Goal: Task Accomplishment & Management: Manage account settings

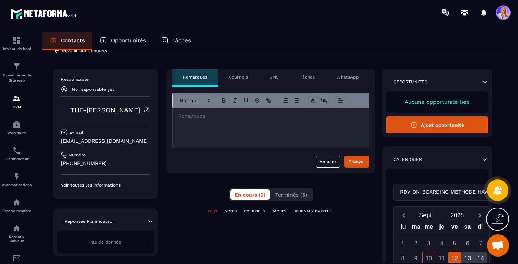
scroll to position [15, 0]
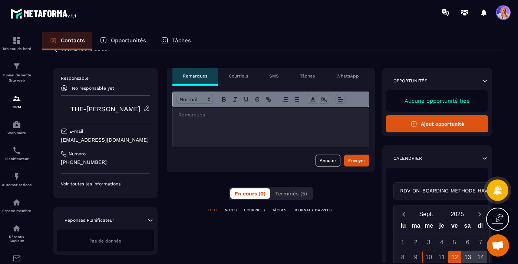
click at [106, 183] on p "Voir toutes les informations" at bounding box center [105, 184] width 89 height 6
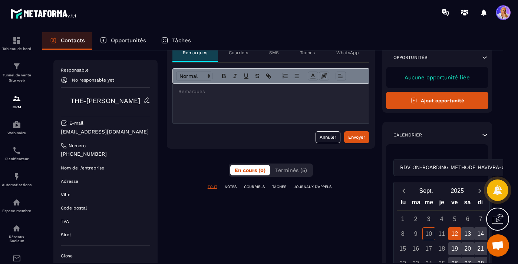
scroll to position [49, 0]
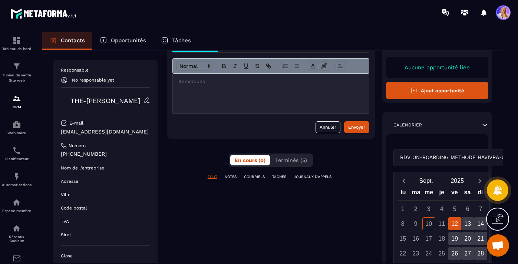
click at [101, 154] on p "[PHONE_NUMBER]" at bounding box center [105, 153] width 89 height 7
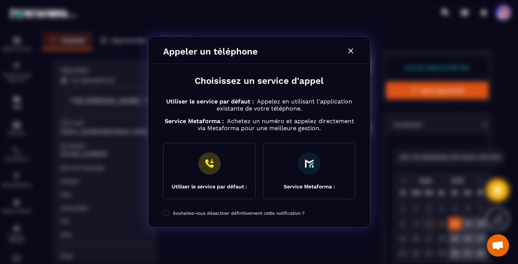
click at [349, 50] on icon "Modal window" at bounding box center [350, 50] width 9 height 9
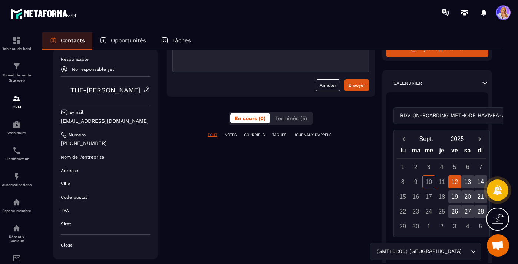
scroll to position [96, 0]
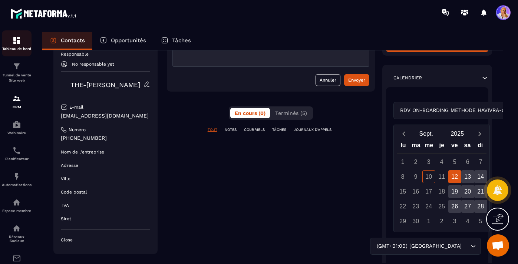
click at [17, 41] on img at bounding box center [16, 40] width 9 height 9
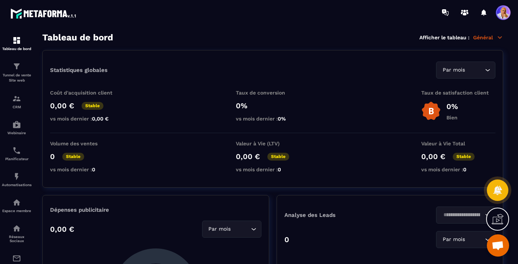
click at [487, 36] on p "Général" at bounding box center [488, 37] width 30 height 7
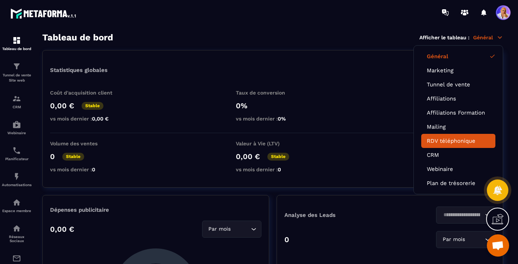
click at [449, 140] on link "RDV téléphonique" at bounding box center [457, 140] width 63 height 7
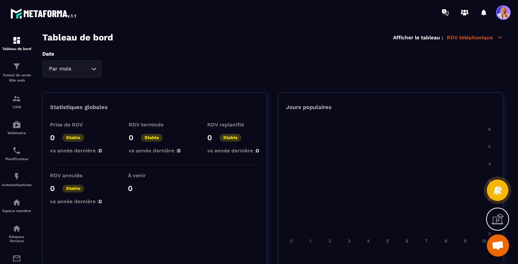
click at [499, 16] on span at bounding box center [502, 12] width 15 height 15
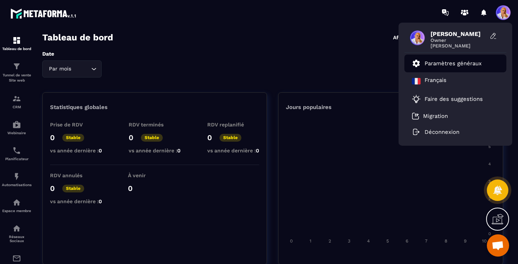
click at [441, 65] on p "Paramètres généraux" at bounding box center [452, 63] width 57 height 7
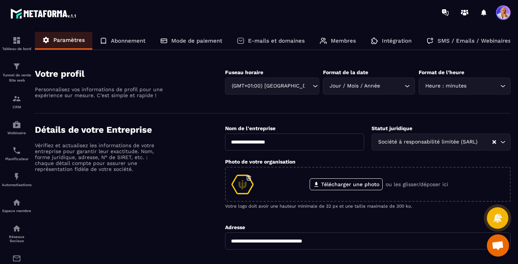
click at [459, 40] on p "SMS / Emails / Webinaires" at bounding box center [473, 40] width 73 height 7
